Goal: Information Seeking & Learning: Learn about a topic

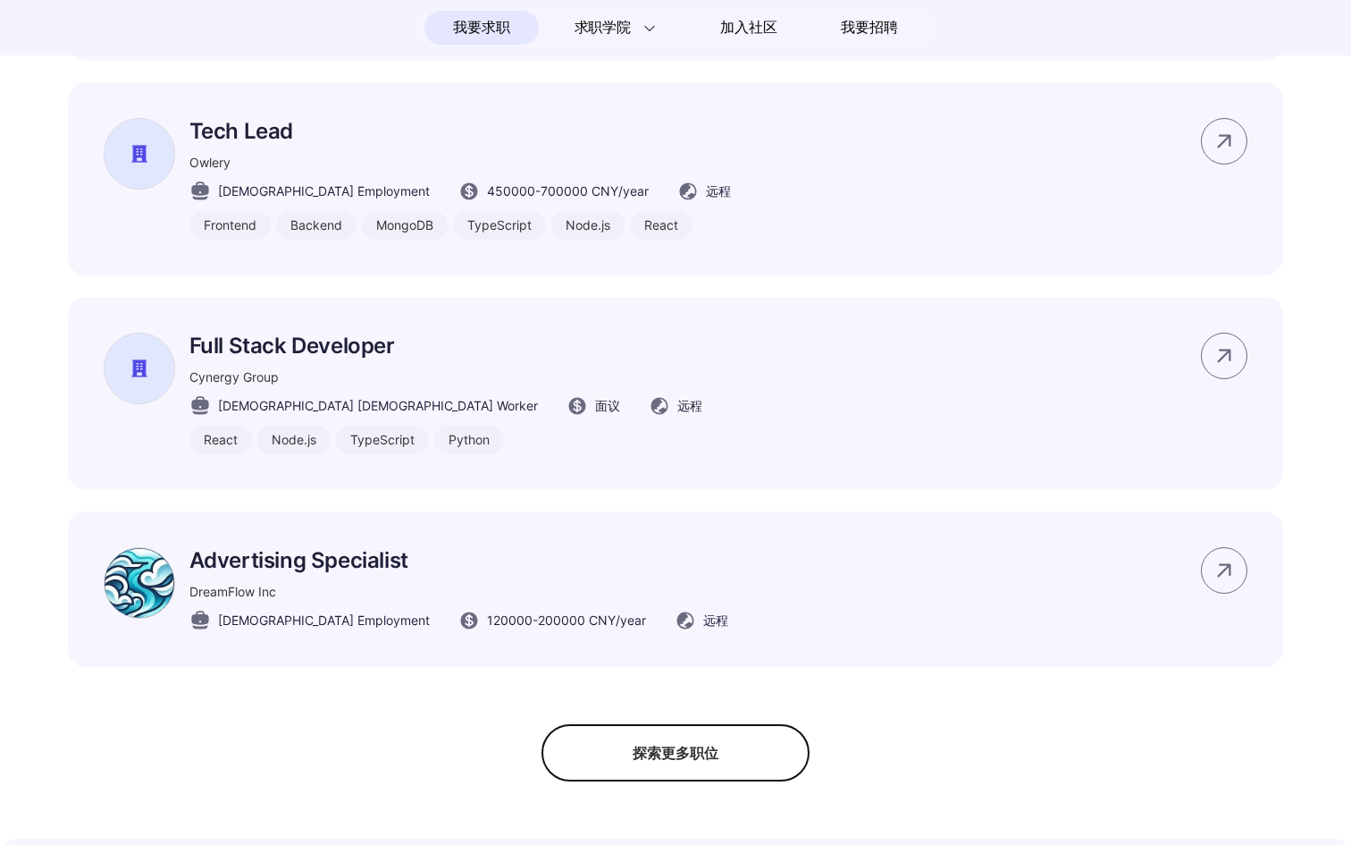
scroll to position [1916, 0]
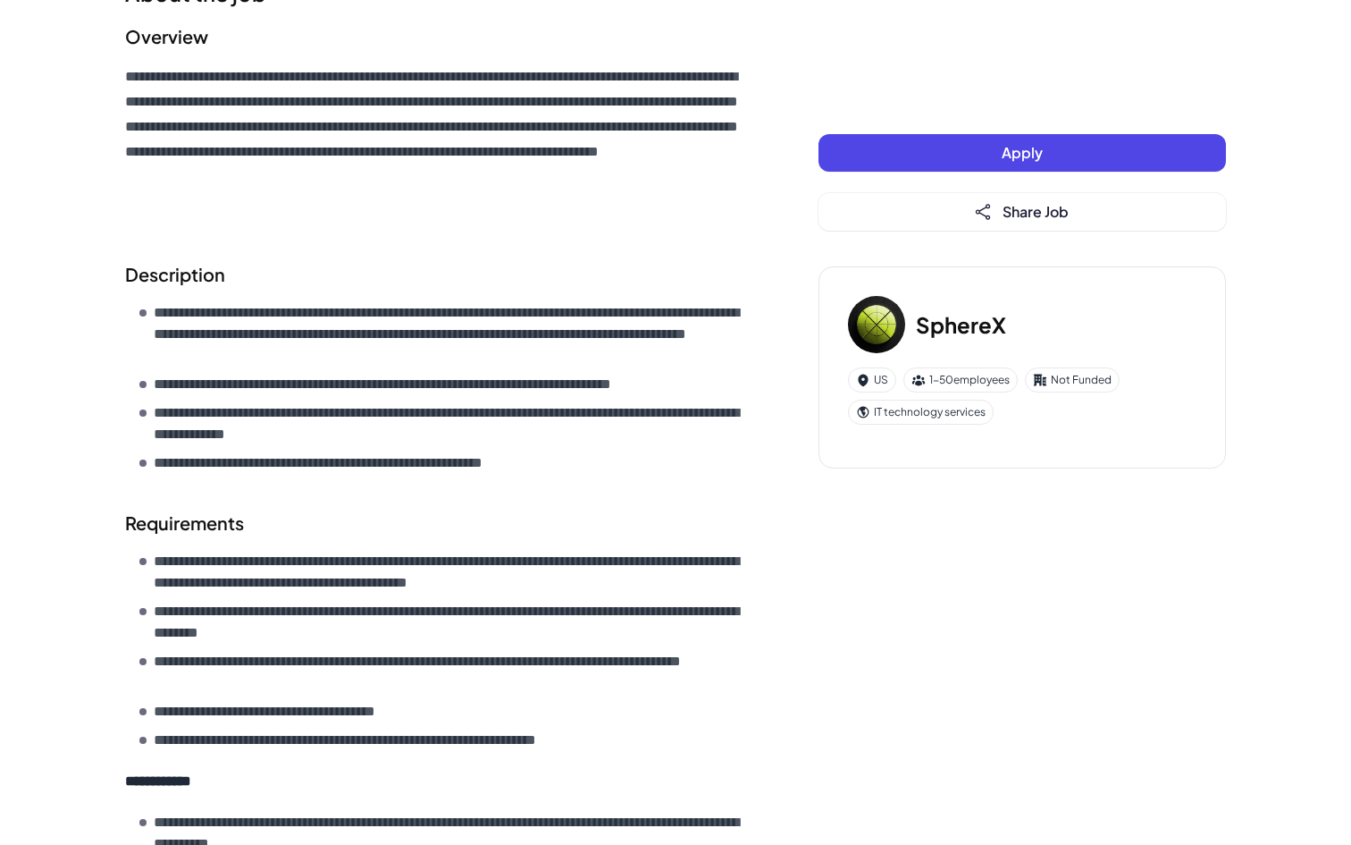
scroll to position [347, 0]
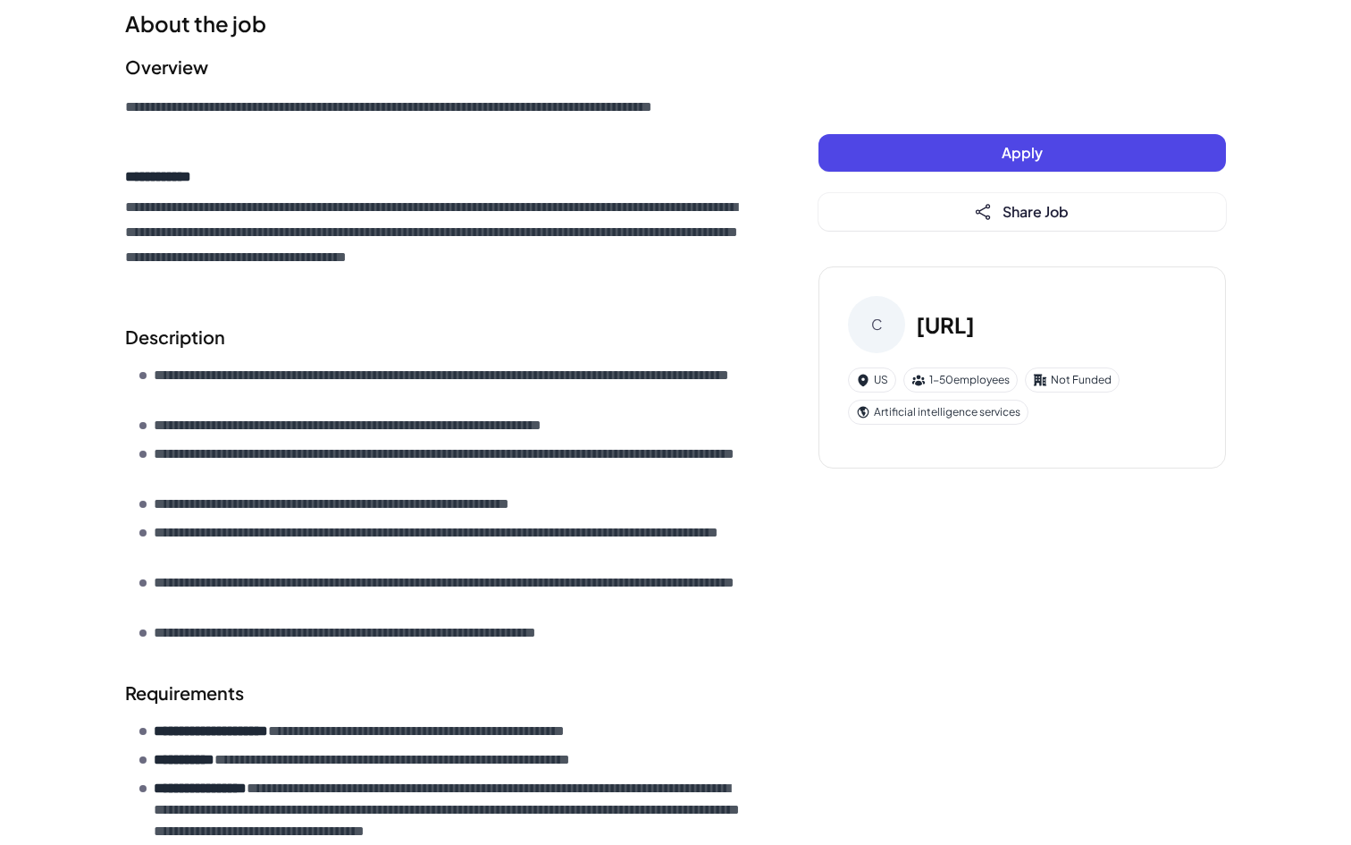
scroll to position [484, 0]
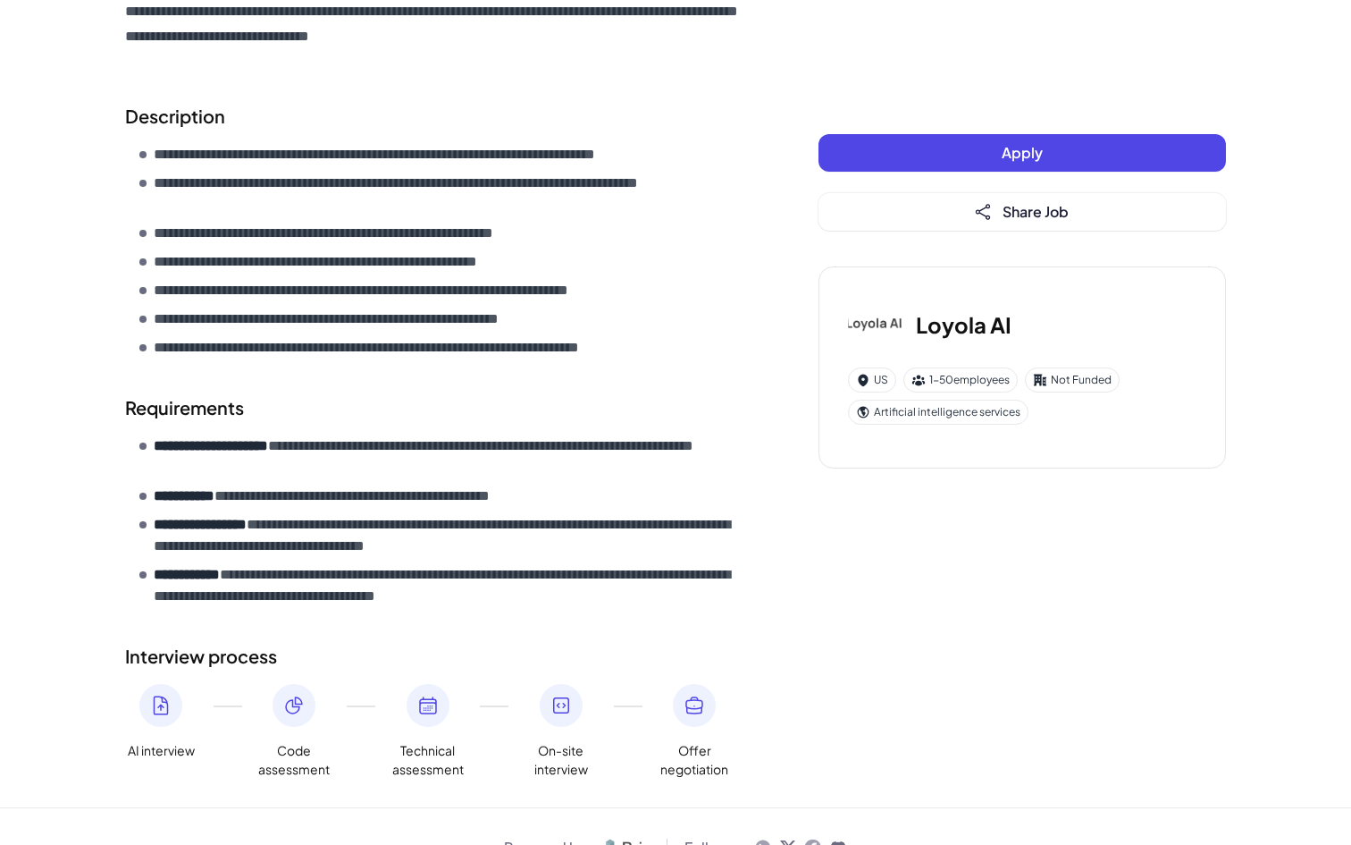
scroll to position [493, 0]
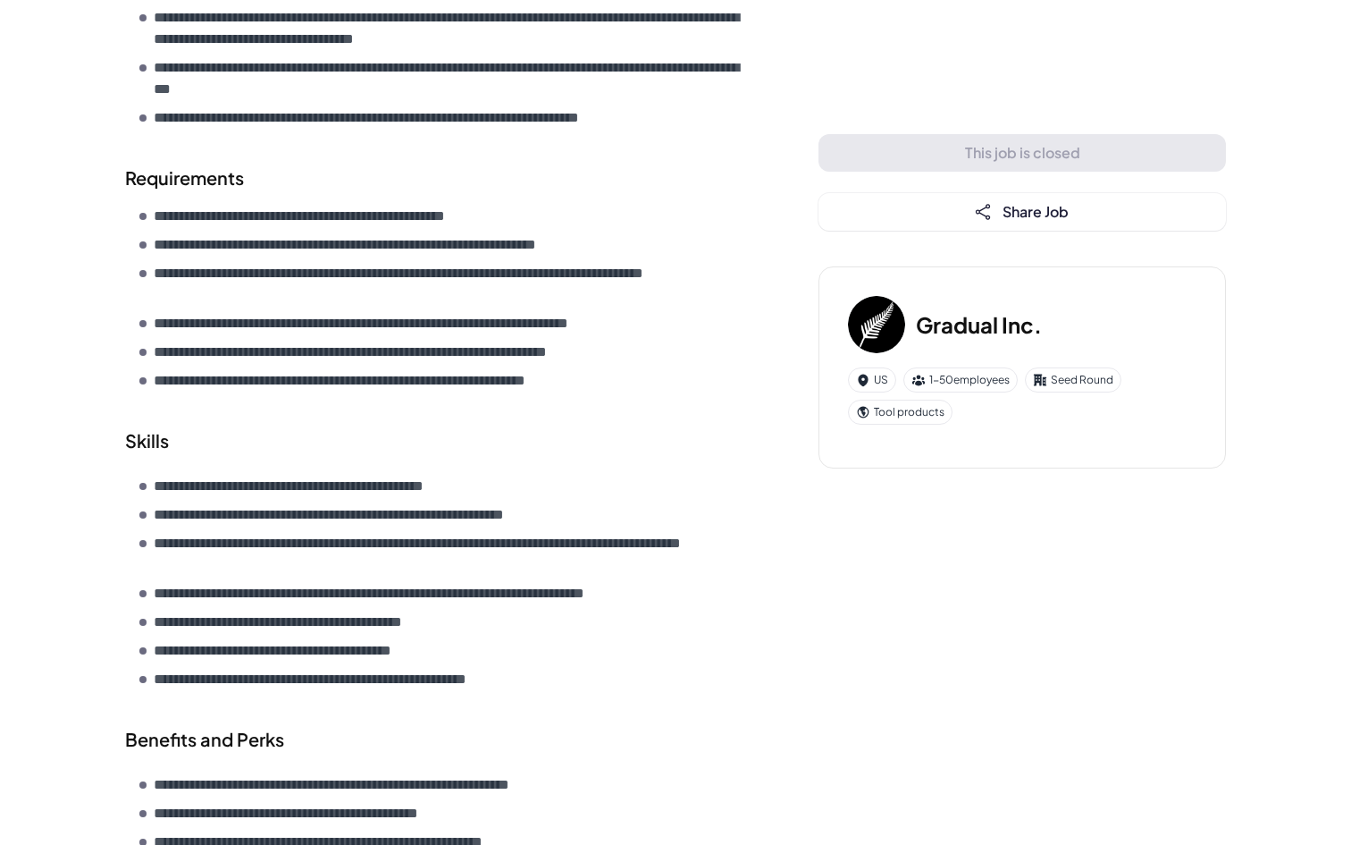
scroll to position [772, 0]
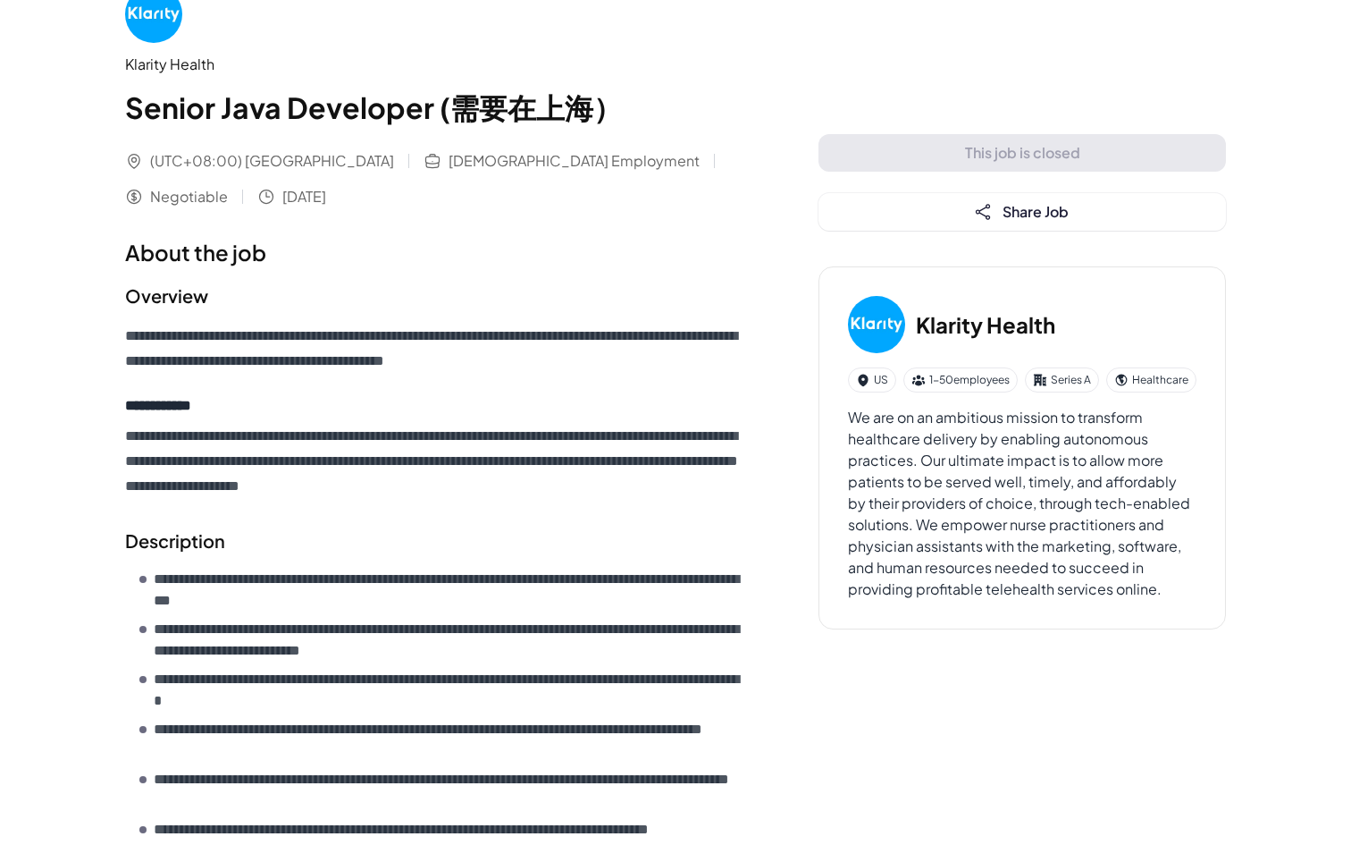
scroll to position [44, 0]
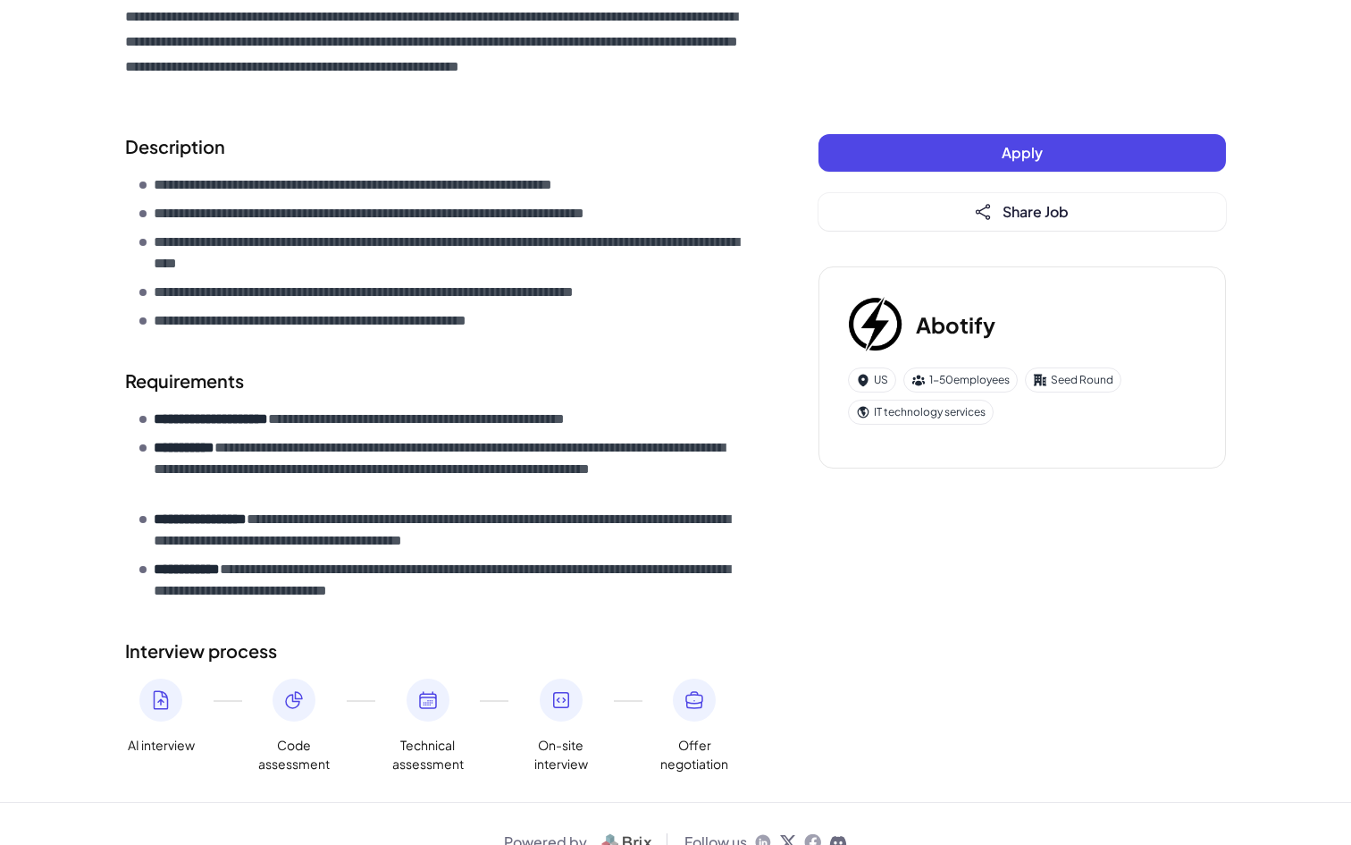
scroll to position [463, 0]
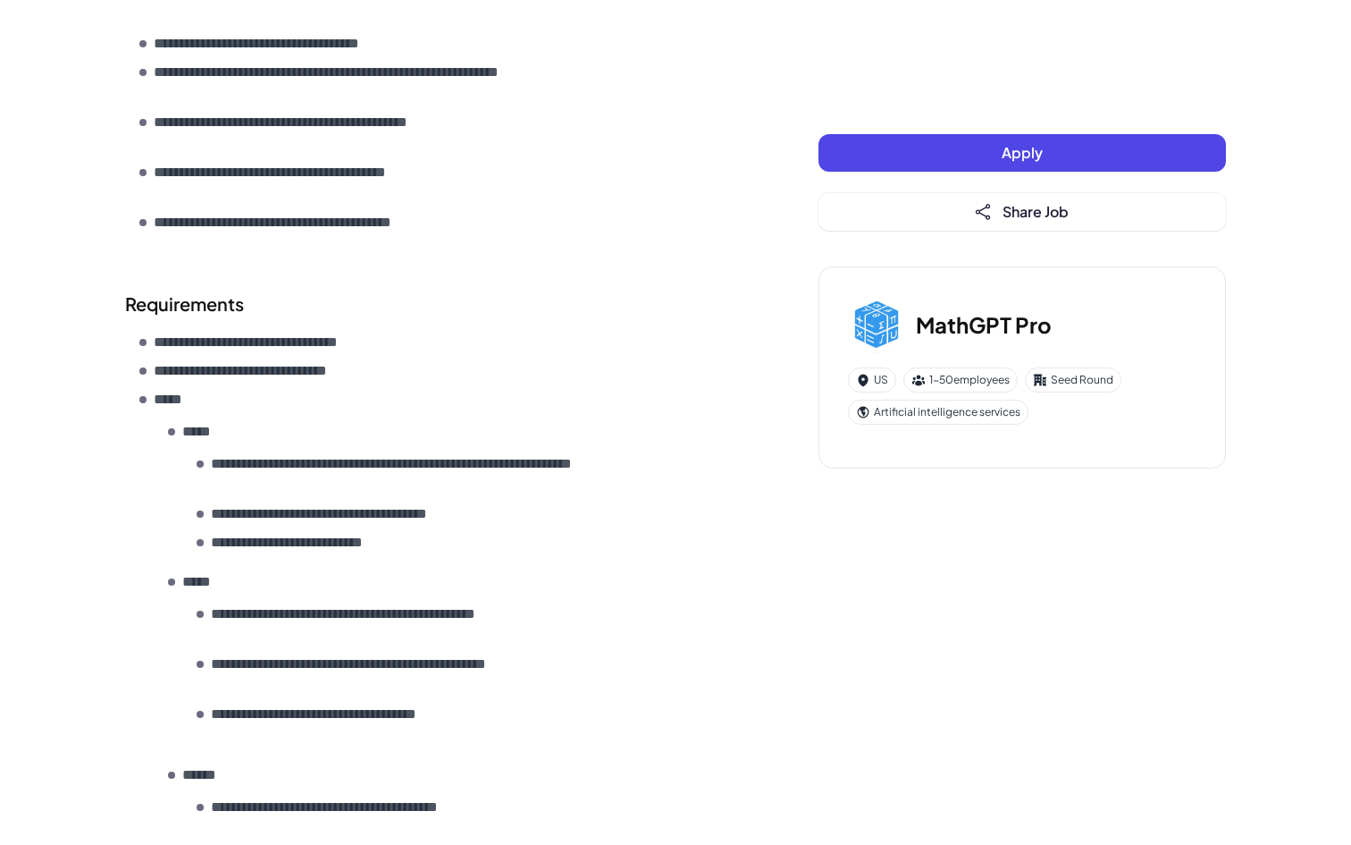
scroll to position [686, 0]
